Goal: Register for event/course

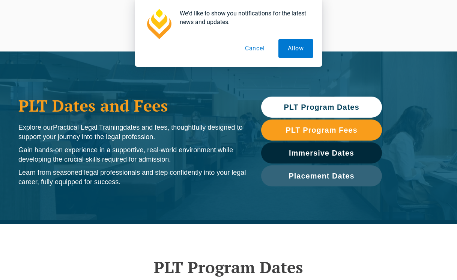
click at [250, 47] on button "Cancel" at bounding box center [255, 48] width 39 height 19
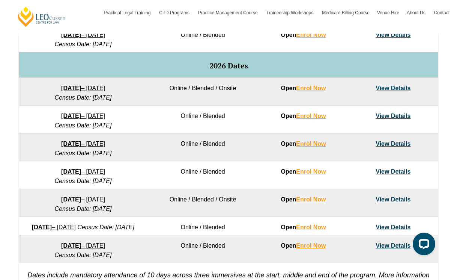
scroll to position [446, 0]
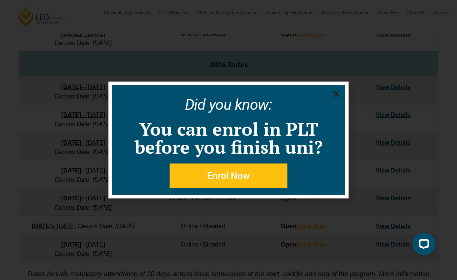
click at [336, 93] on use "Close" at bounding box center [336, 94] width 7 height 7
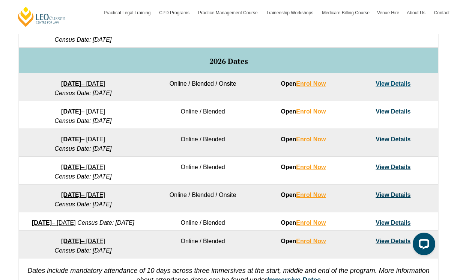
scroll to position [451, 0]
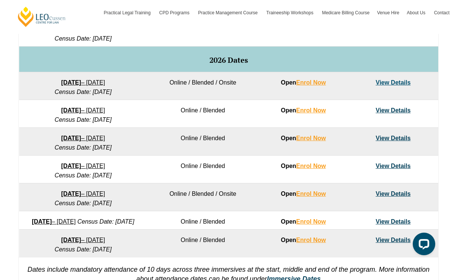
click at [383, 141] on link "View Details" at bounding box center [393, 138] width 35 height 6
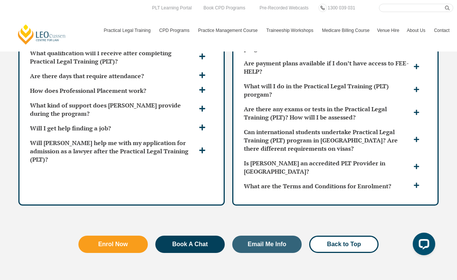
scroll to position [2052, 0]
